Goal: Find contact information: Find contact information

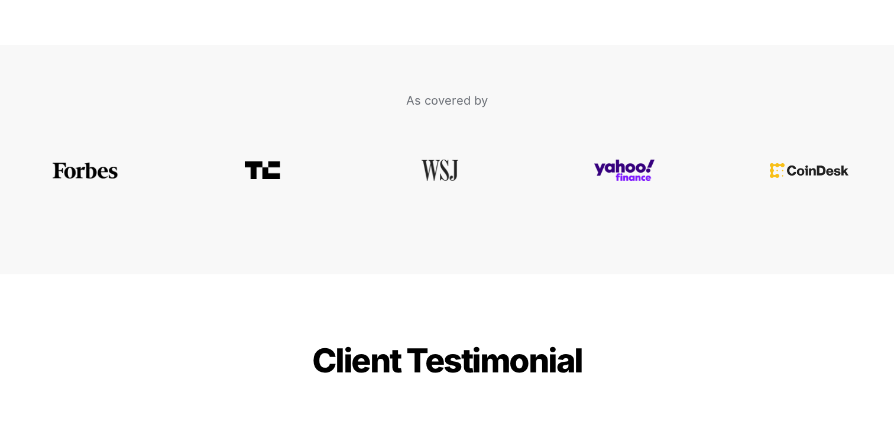
scroll to position [4349, 0]
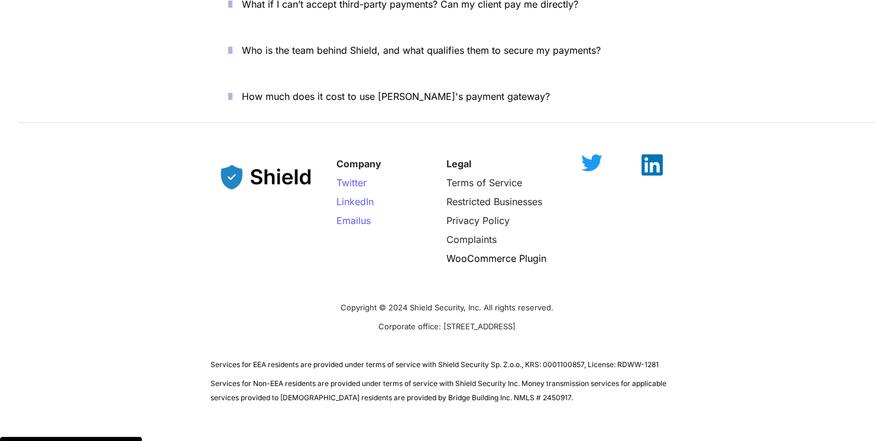
click at [468, 211] on p "Privacy Policy" at bounding box center [504, 220] width 116 height 19
click at [474, 215] on span "Privacy Policy" at bounding box center [477, 221] width 63 height 12
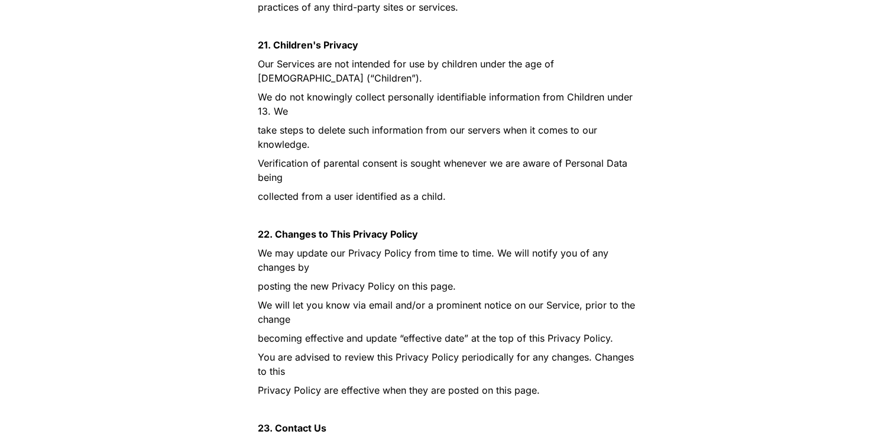
scroll to position [8096, 0]
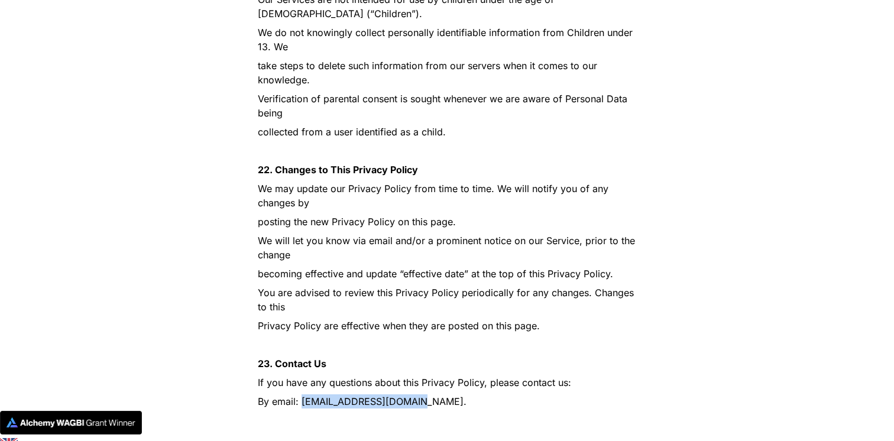
drag, startPoint x: 408, startPoint y: 372, endPoint x: 301, endPoint y: 371, distance: 107.0
click at [301, 395] on span "By email: [EMAIL_ADDRESS][DOMAIN_NAME]." at bounding box center [362, 401] width 209 height 12
copy span "[EMAIL_ADDRESS][DOMAIN_NAME]"
